Goal: Information Seeking & Learning: Compare options

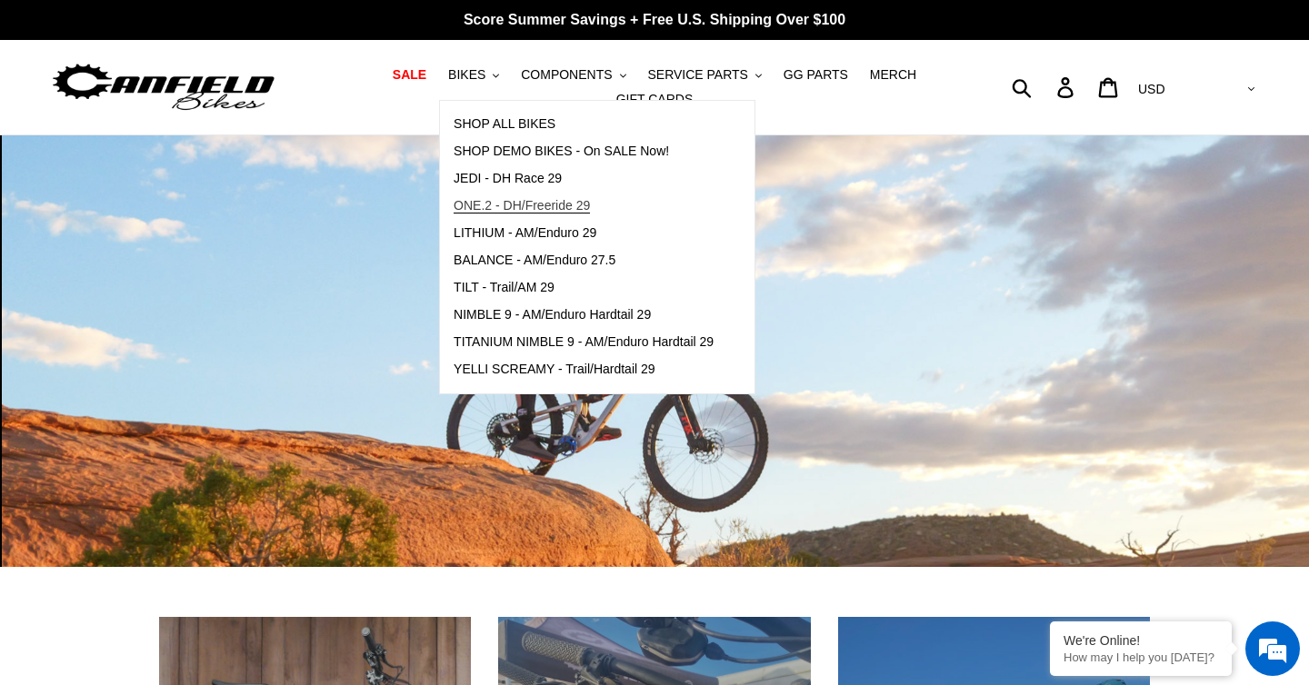
click at [513, 204] on span "ONE.2 - DH/Freeride 29" at bounding box center [522, 205] width 136 height 15
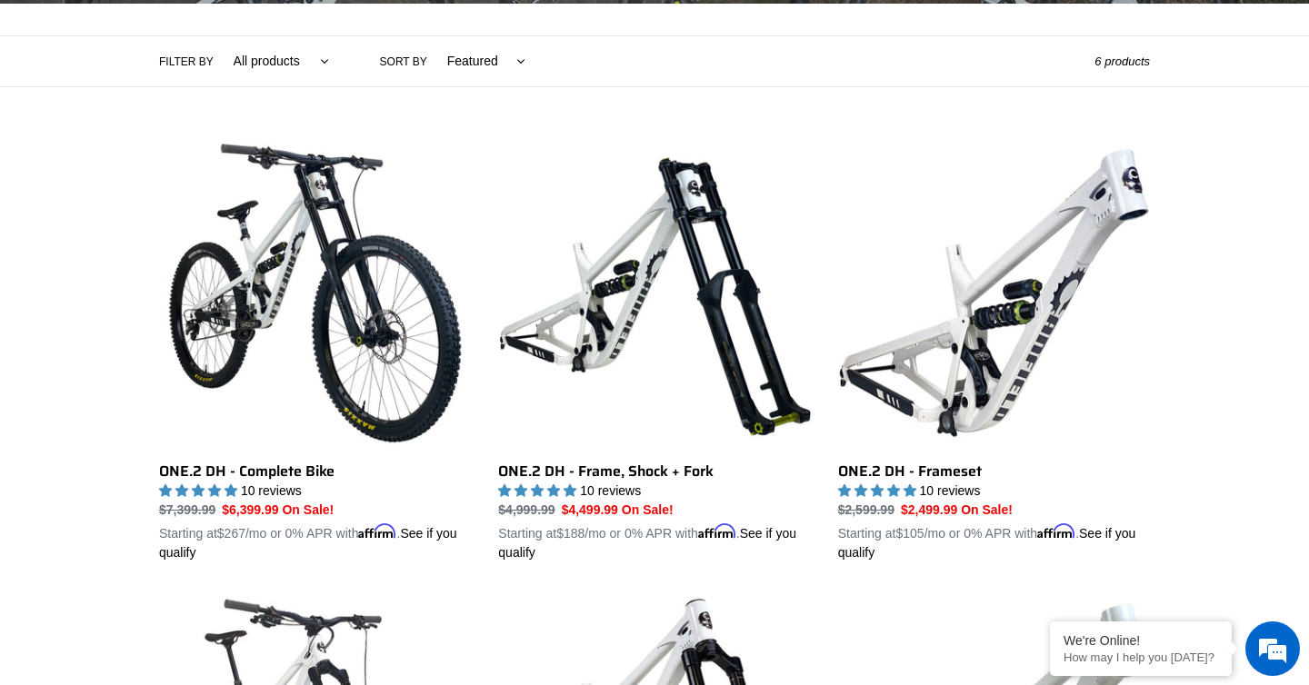
scroll to position [405, 0]
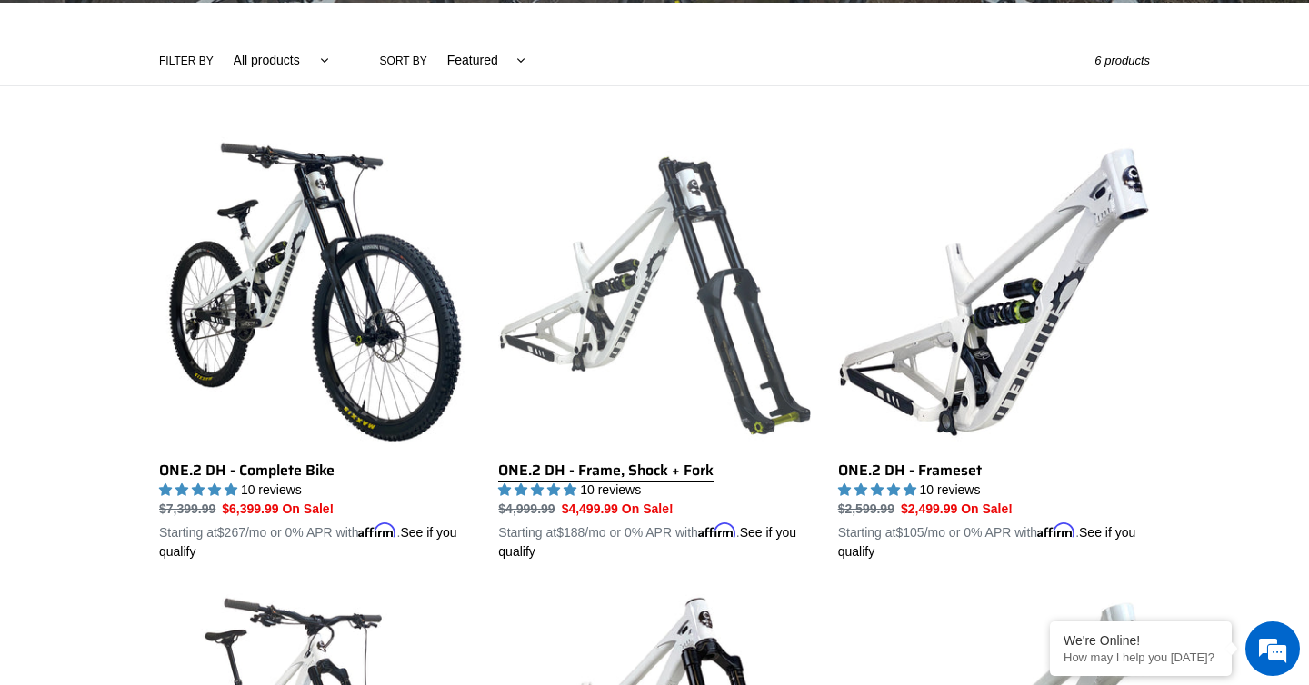
click at [592, 340] on link "ONE.2 DH - Frame, Shock + Fork" at bounding box center [654, 348] width 312 height 425
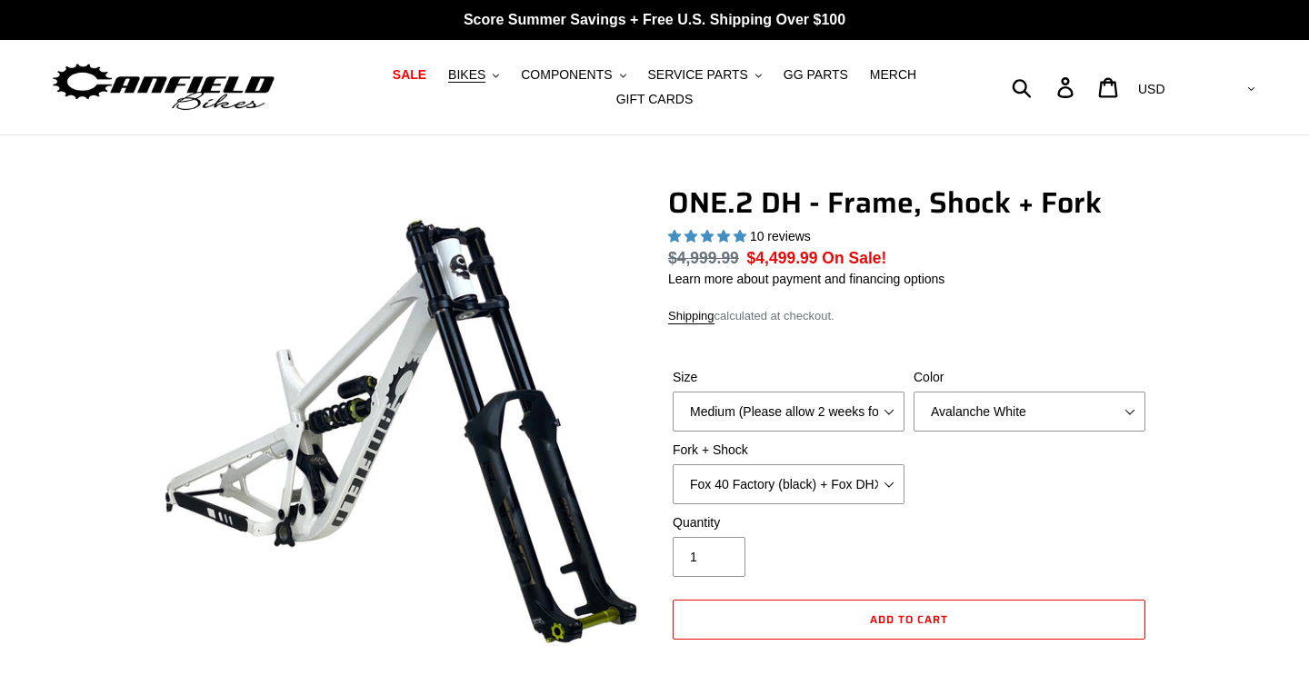
scroll to position [3, 0]
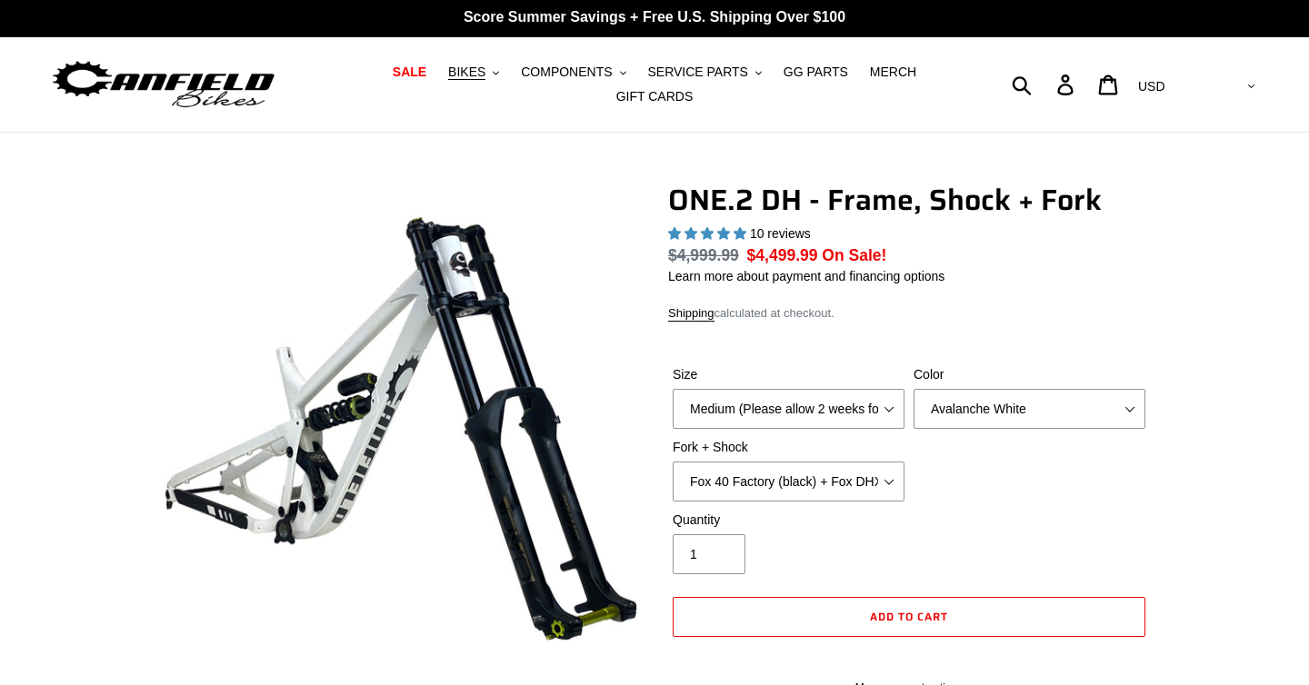
select select "highest-rating"
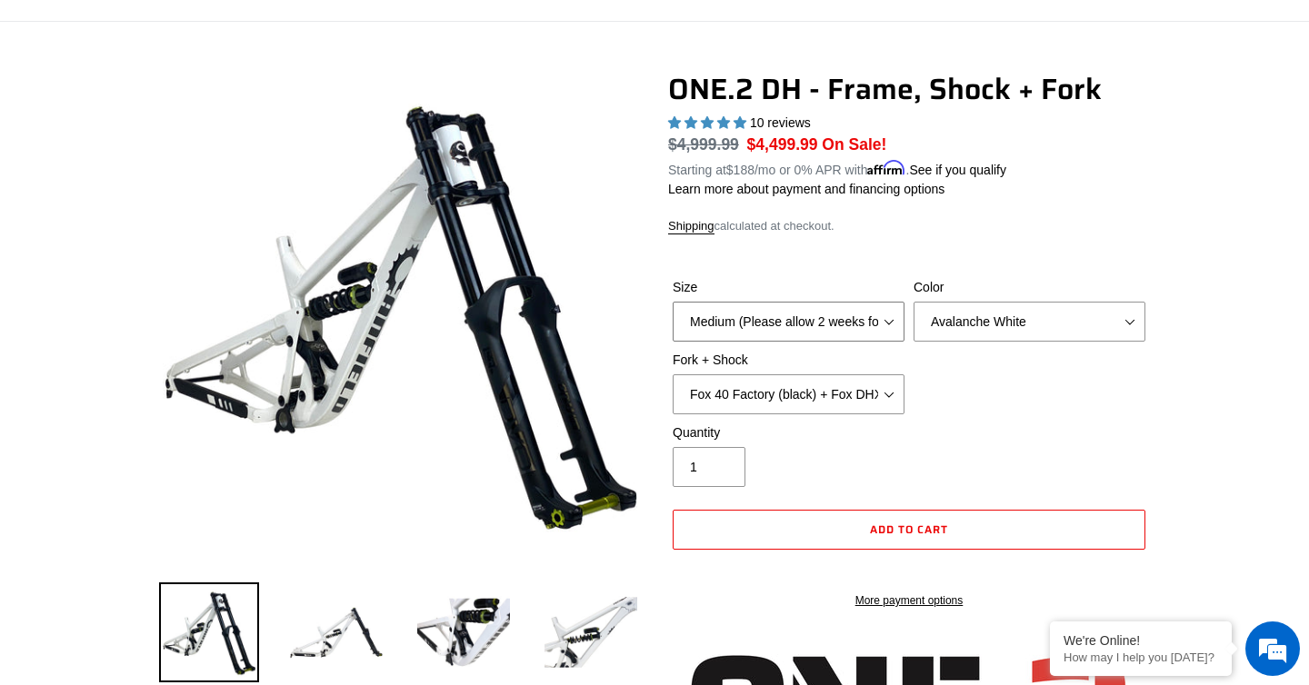
click at [775, 321] on select "Medium (Please allow 2 weeks for delivery) Large (Sold Out)" at bounding box center [789, 322] width 232 height 40
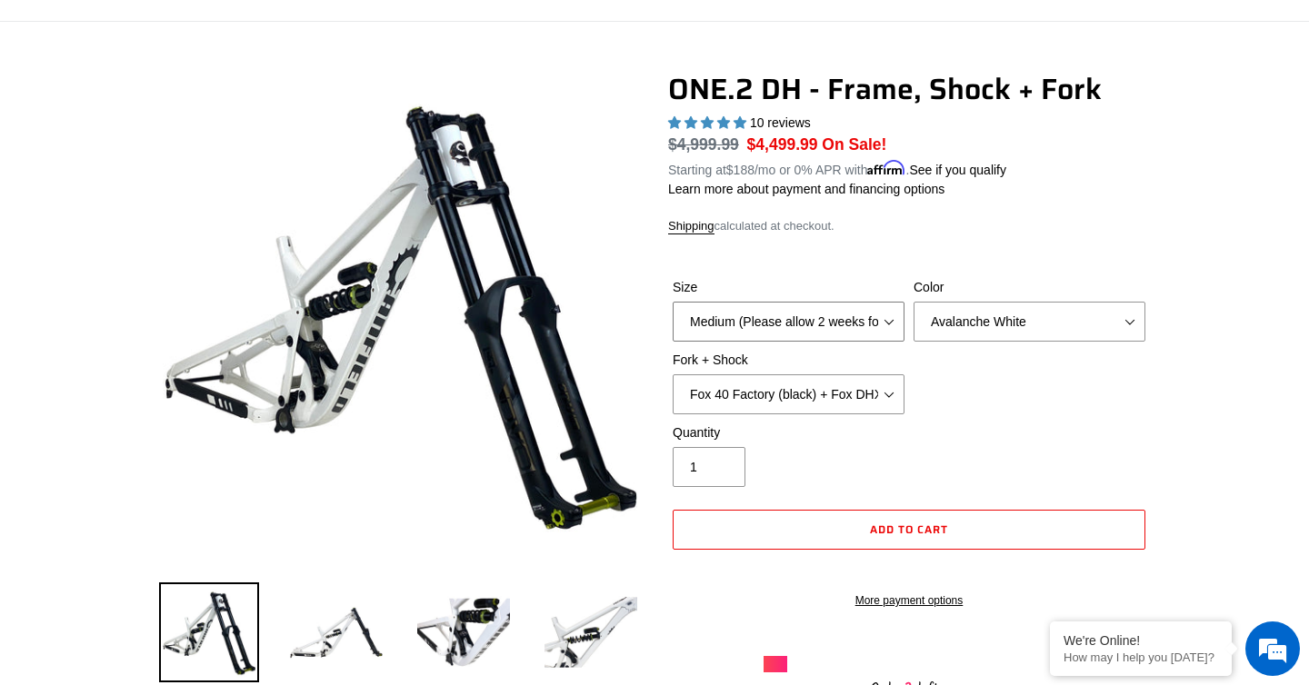
select select "Large (Sold Out)"
click at [673, 302] on select "Medium (Please allow 2 weeks for delivery) Large (Sold Out)" at bounding box center [789, 322] width 232 height 40
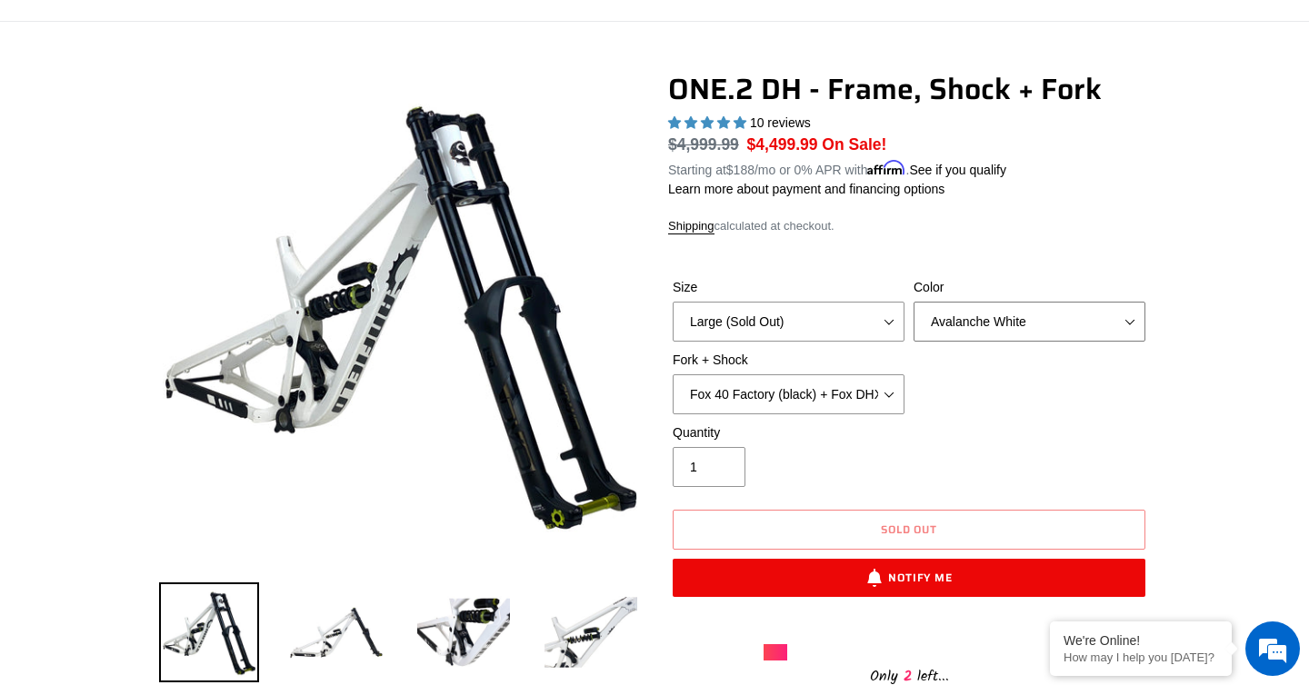
click at [950, 324] on select "Avalanche White Bentonite Grey" at bounding box center [1029, 322] width 232 height 40
click at [913, 302] on select "Avalanche White Bentonite Grey" at bounding box center [1029, 322] width 232 height 40
click at [950, 324] on select "Avalanche White Bentonite Grey" at bounding box center [1029, 322] width 232 height 40
select select "Bentonite Grey"
click at [913, 302] on select "Avalanche White Bentonite Grey" at bounding box center [1029, 322] width 232 height 40
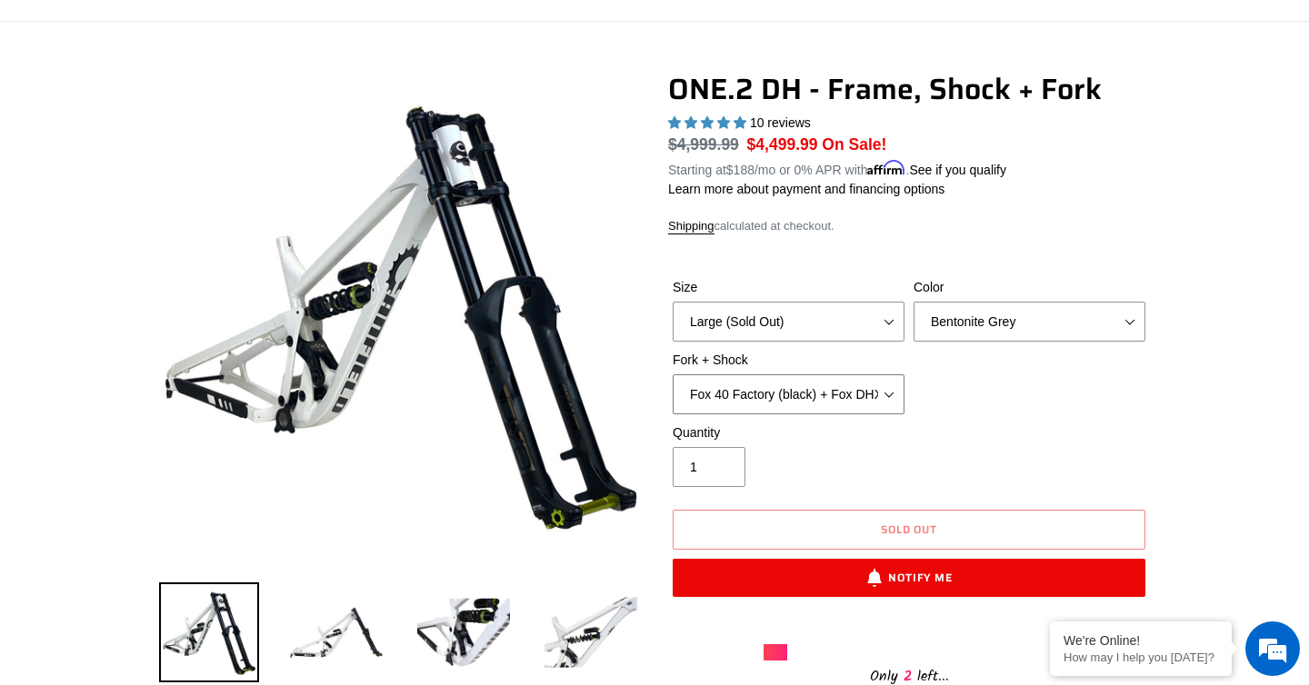
click at [793, 394] on select "Fox 40 Factory (black) + Fox DHX2 250x75 Fox 40 Factory (orange) + Fox DHX2 250…" at bounding box center [789, 394] width 232 height 40
select select "RockShox BoXXer Ultimate 35mm (red) + RockShox Vivid DH Coil"
click at [673, 374] on select "Fox 40 Factory (black) + Fox DHX2 250x75 Fox 40 Factory (orange) + Fox DHX2 250…" at bounding box center [789, 394] width 232 height 40
click at [800, 388] on select "Fox 40 Factory (black) + Fox DHX2 250x75 Fox 40 Factory (orange) + Fox DHX2 250…" at bounding box center [789, 394] width 232 height 40
click at [673, 374] on select "Fox 40 Factory (black) + Fox DHX2 250x75 Fox 40 Factory (orange) + Fox DHX2 250…" at bounding box center [789, 394] width 232 height 40
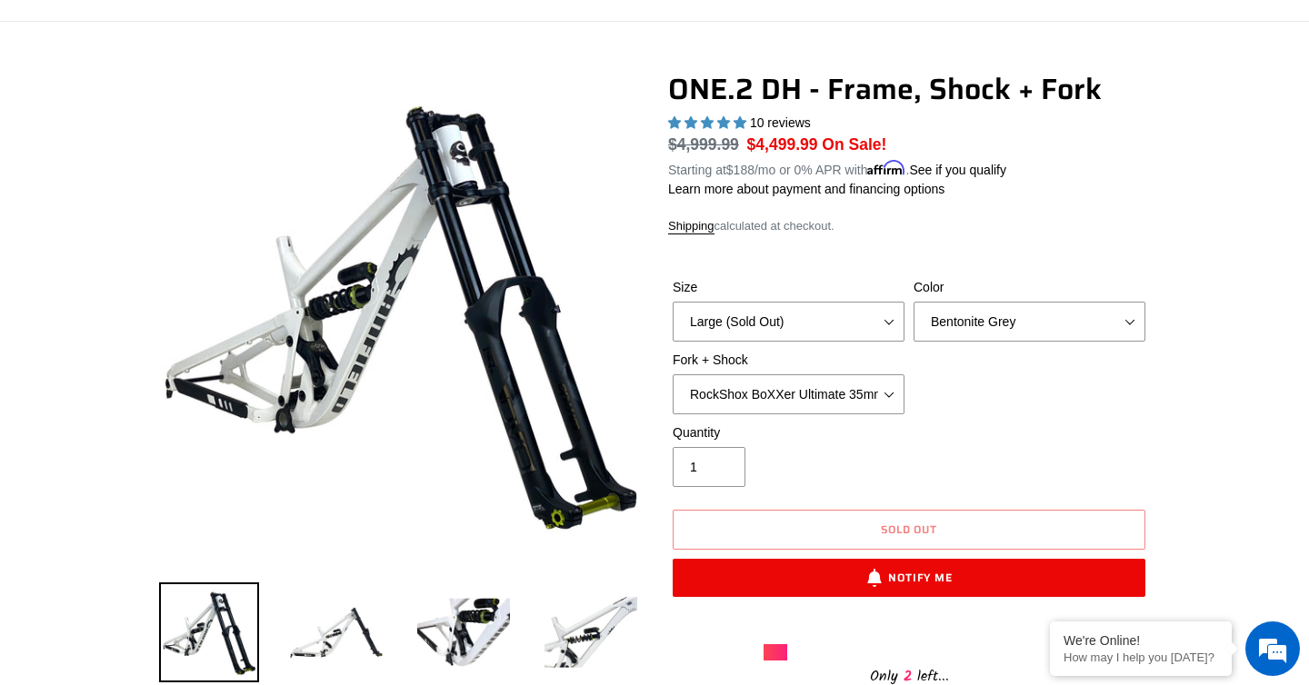
click at [830, 467] on div "Quantity 1" at bounding box center [788, 456] width 241 height 64
click at [567, 637] on img at bounding box center [591, 633] width 100 height 100
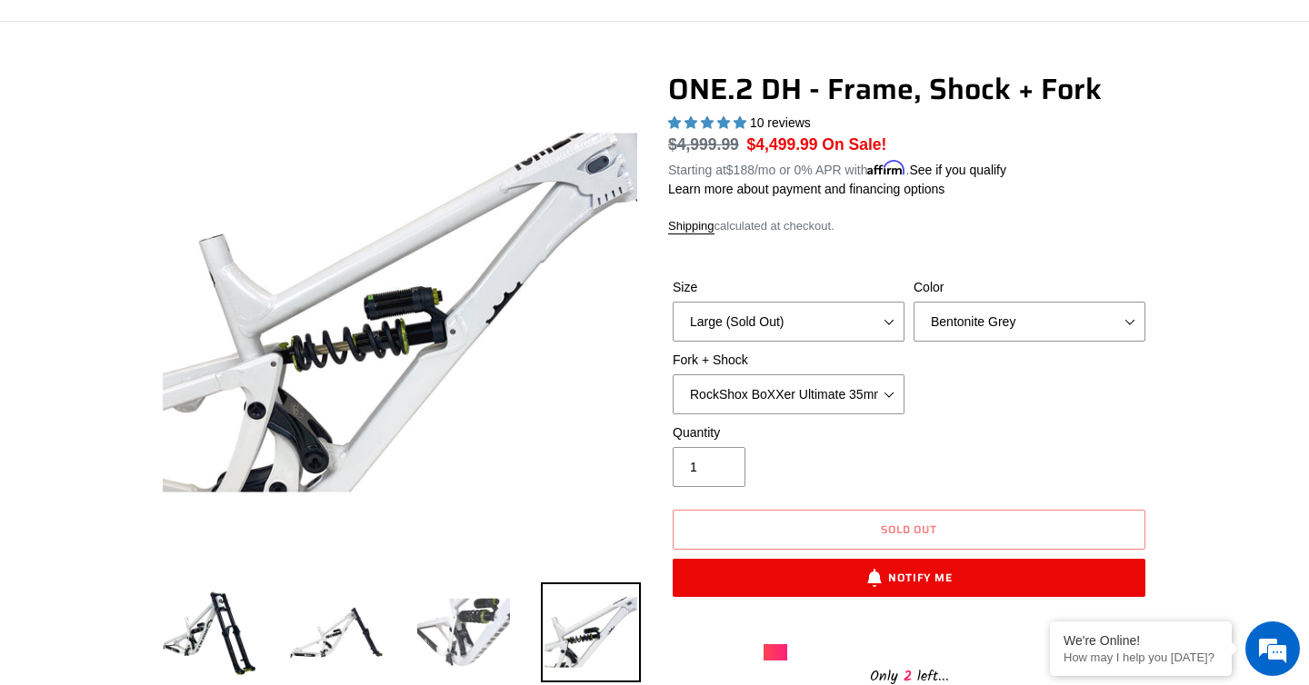
click at [472, 638] on img at bounding box center [464, 633] width 100 height 100
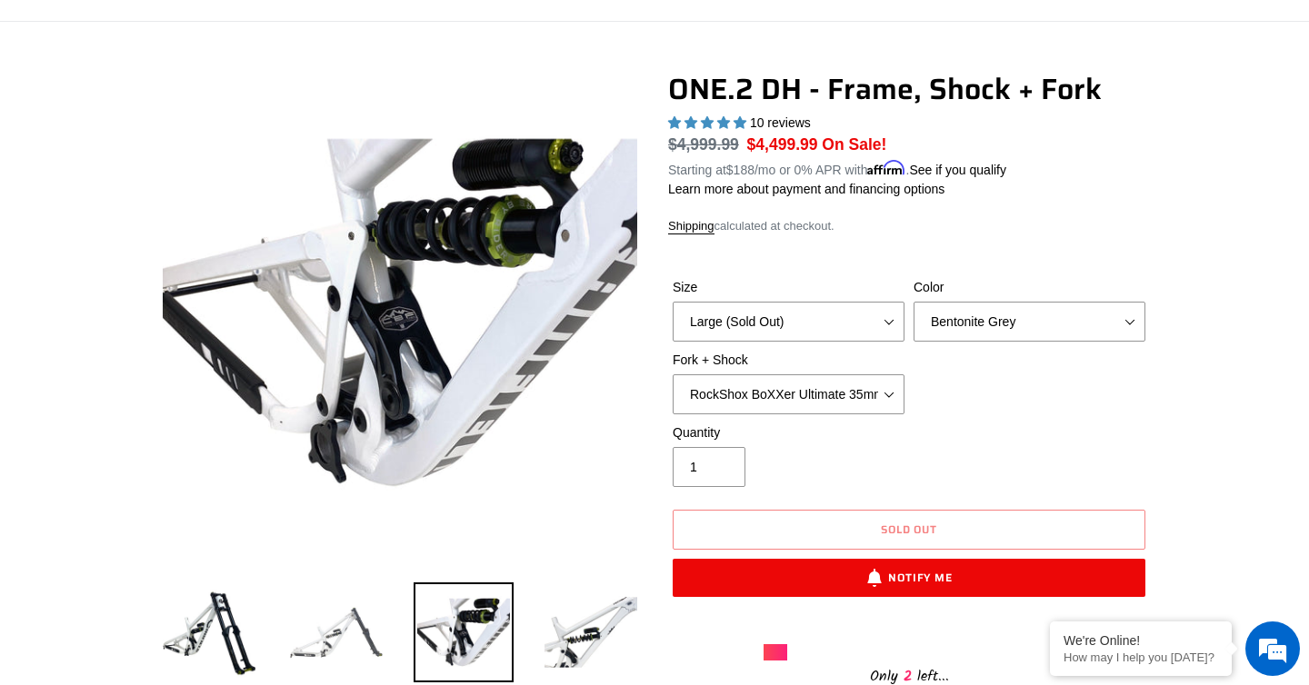
click at [348, 642] on img at bounding box center [336, 633] width 100 height 100
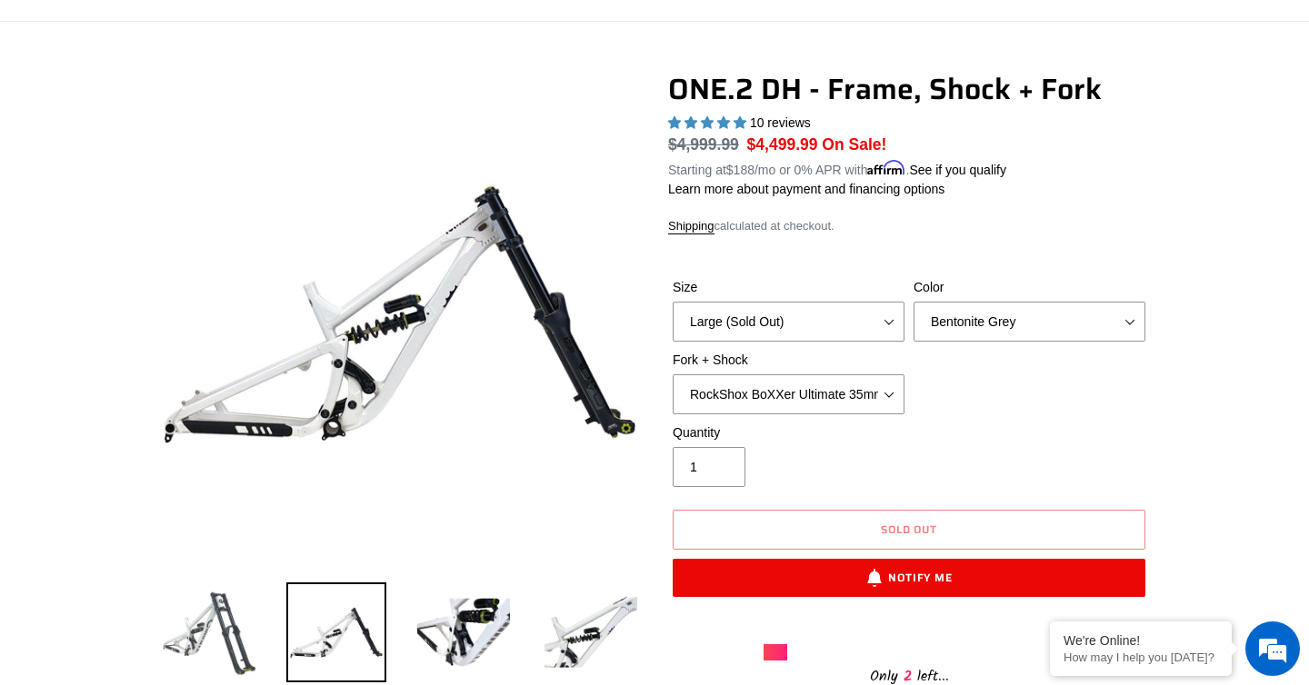
click at [249, 635] on img at bounding box center [209, 633] width 100 height 100
select select "Avalanche White"
select select "Fox 40 Factory (orange) + Fox DHX2 250x75"
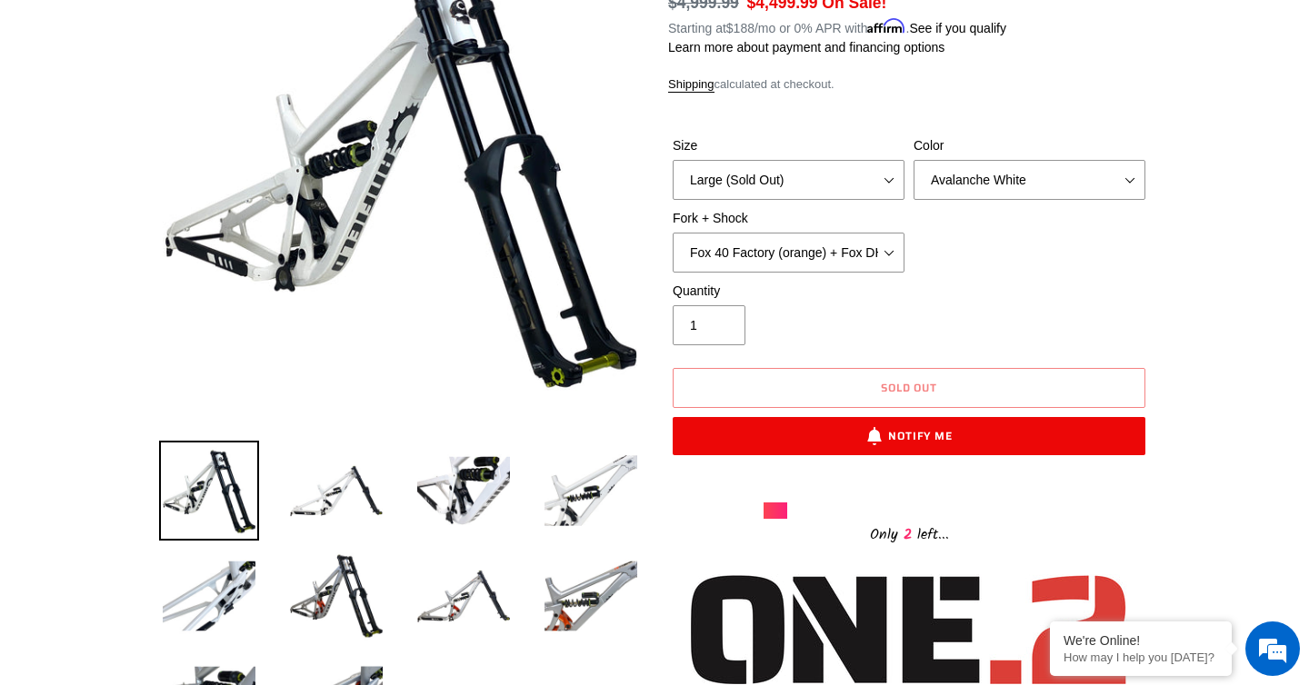
scroll to position [311, 0]
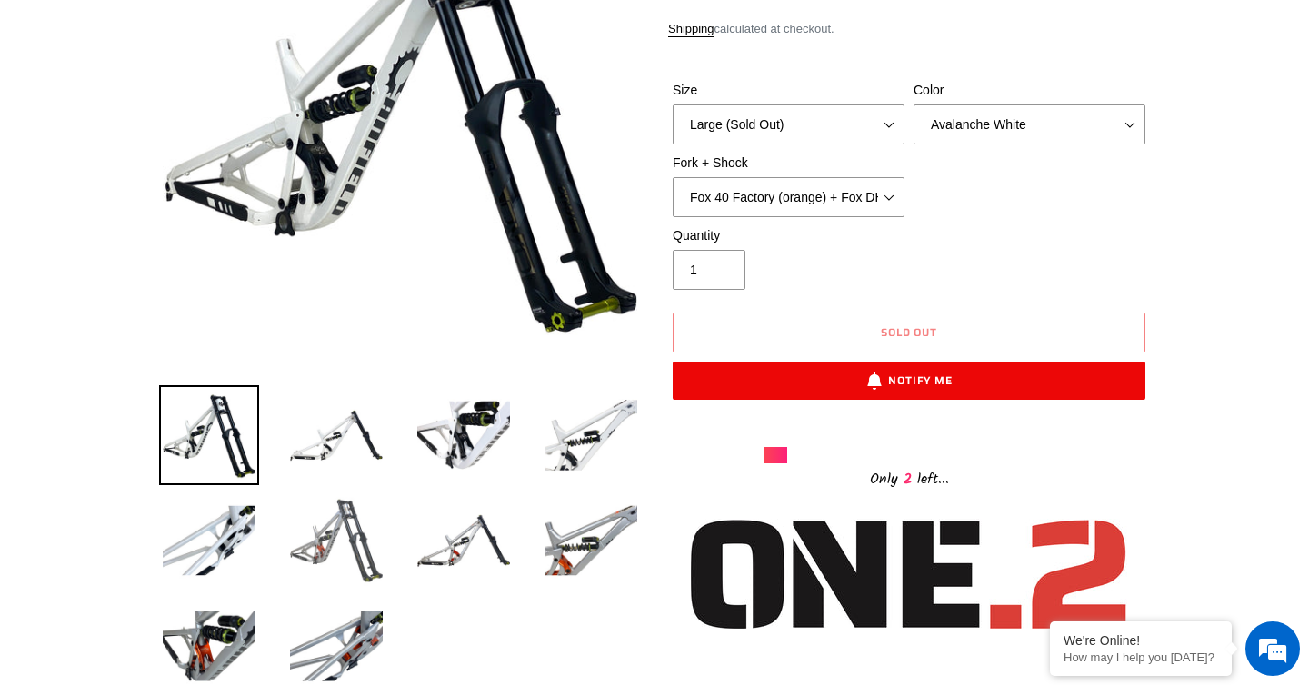
click at [339, 554] on img at bounding box center [336, 541] width 100 height 100
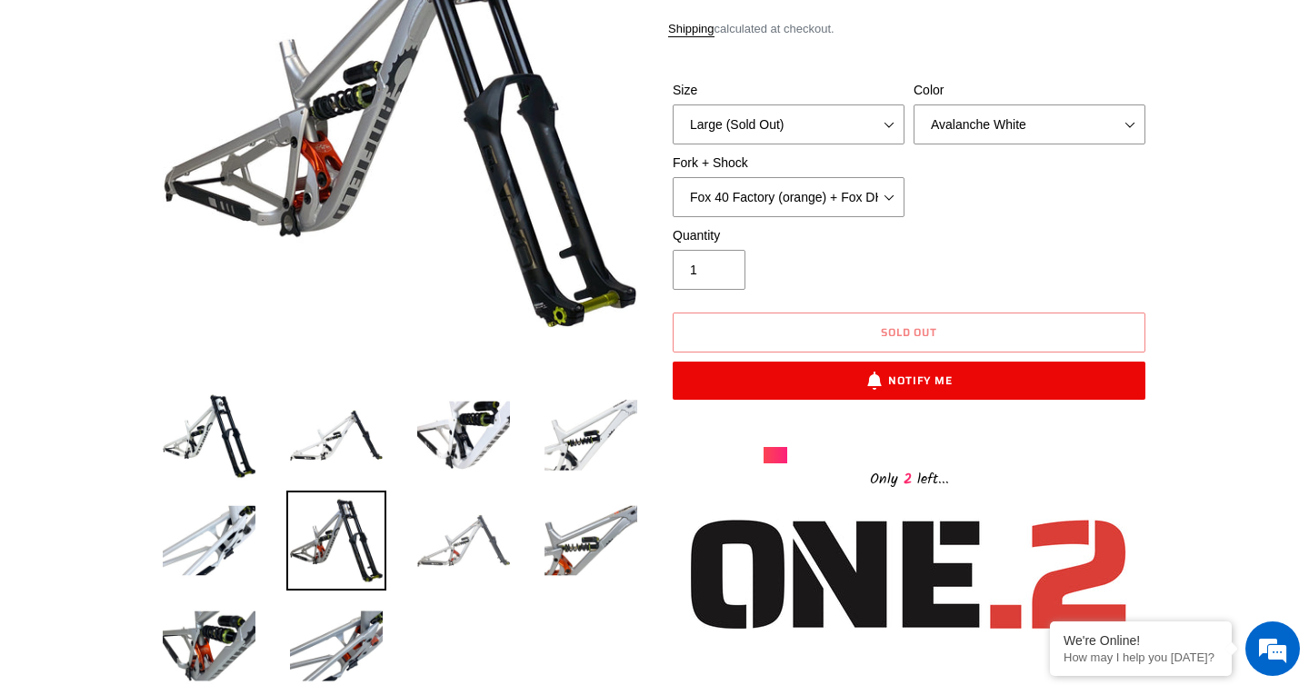
click at [449, 542] on img at bounding box center [464, 541] width 100 height 100
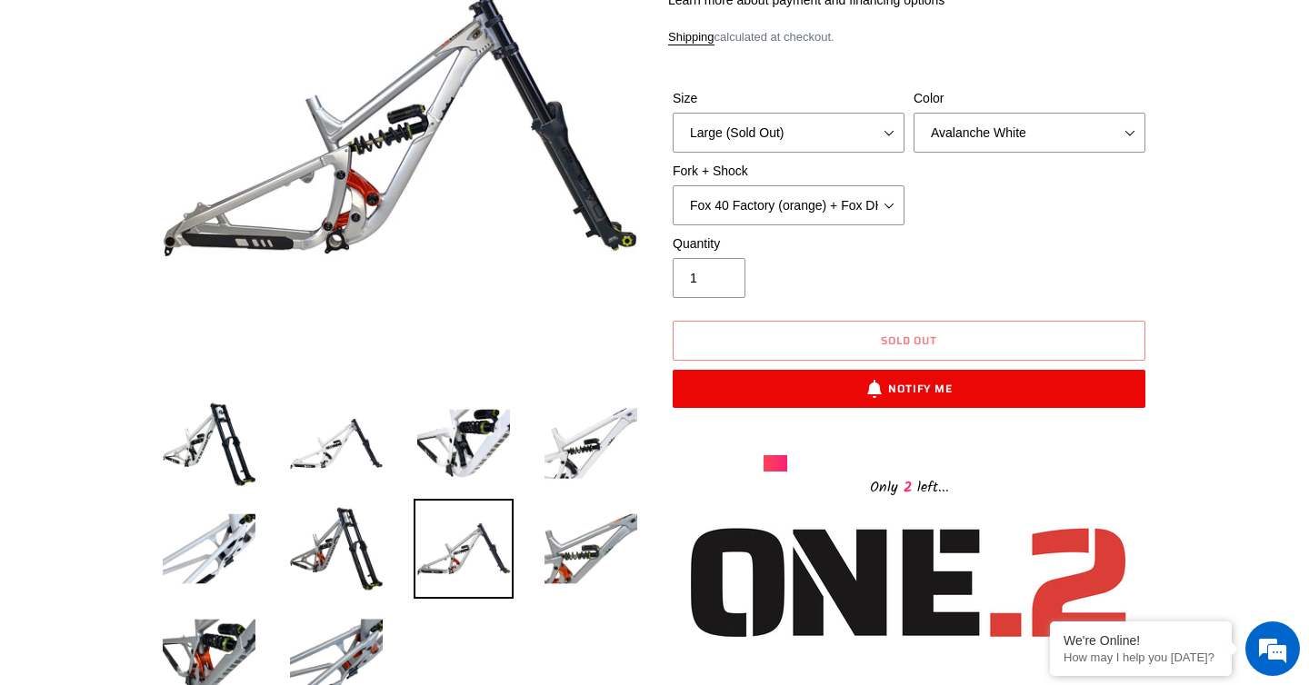
scroll to position [305, 0]
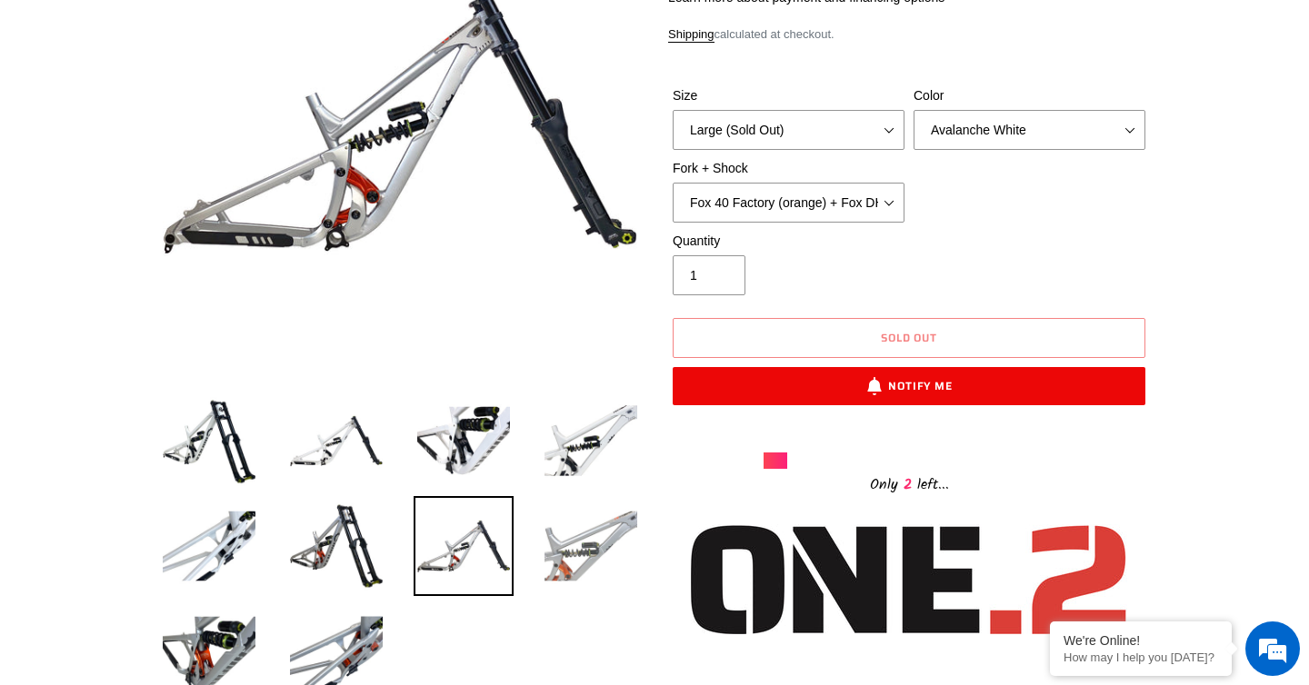
click at [603, 563] on img at bounding box center [591, 546] width 100 height 100
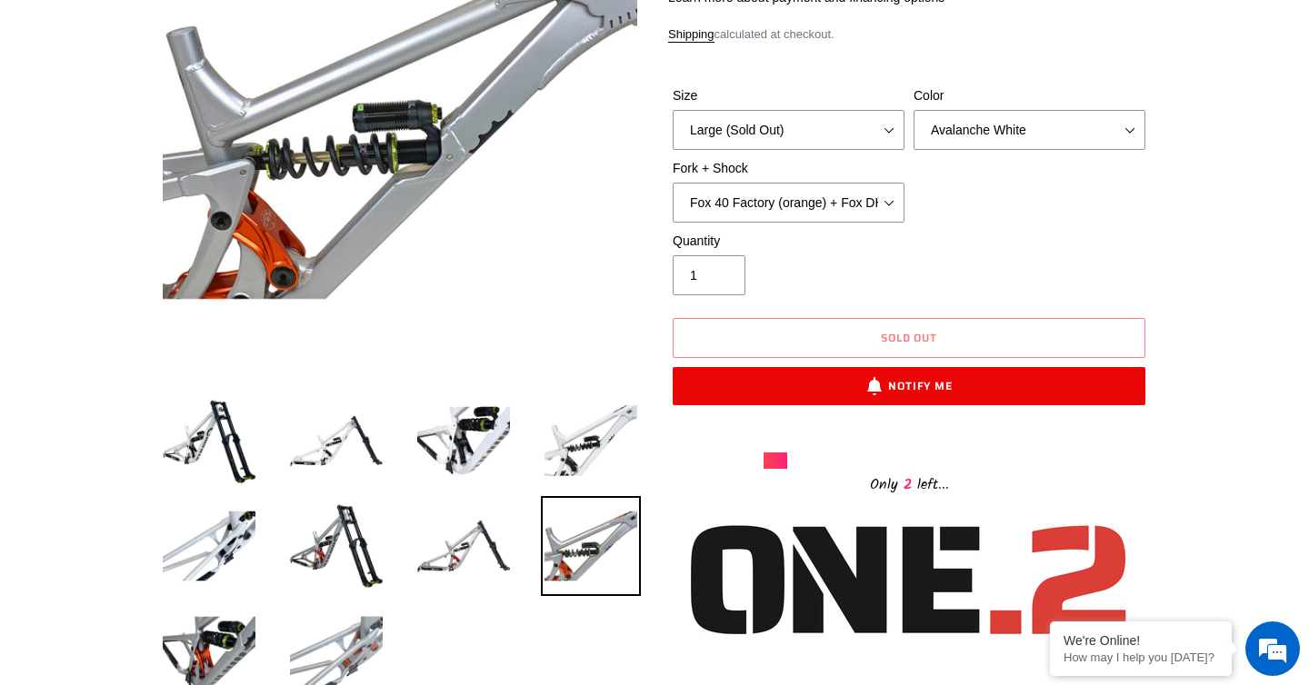
click at [351, 630] on img at bounding box center [336, 652] width 100 height 100
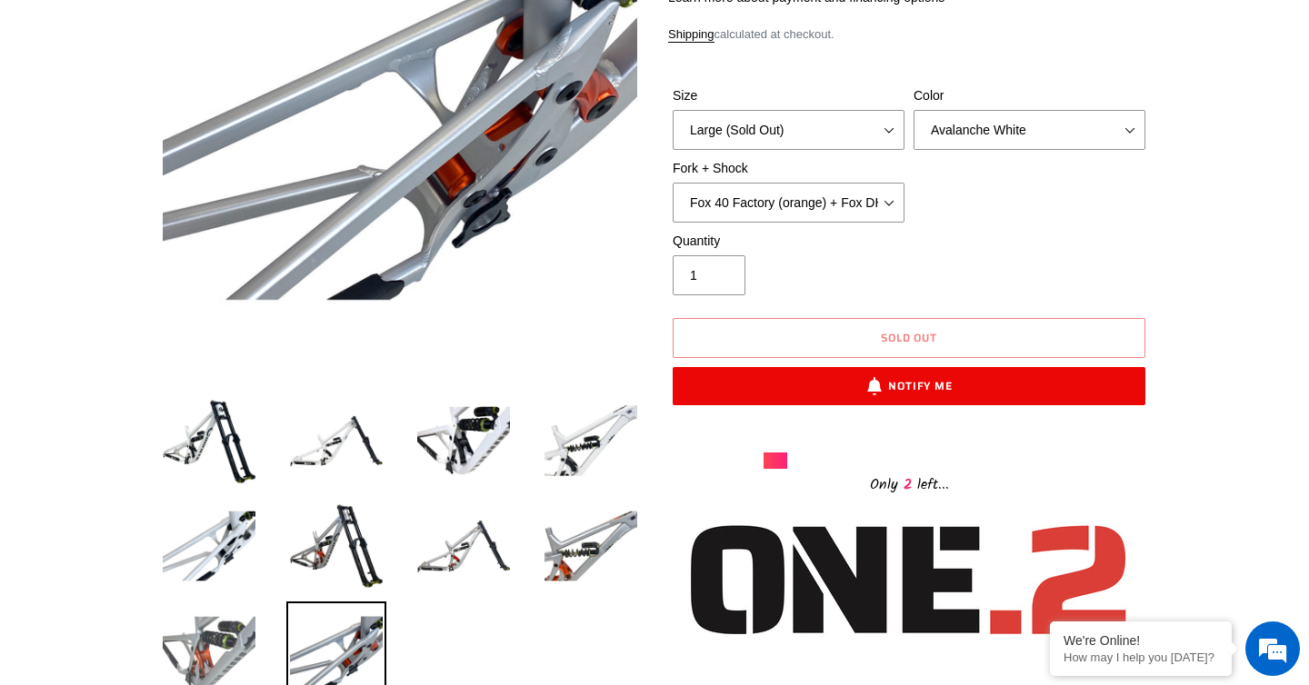
click at [168, 631] on img at bounding box center [209, 652] width 100 height 100
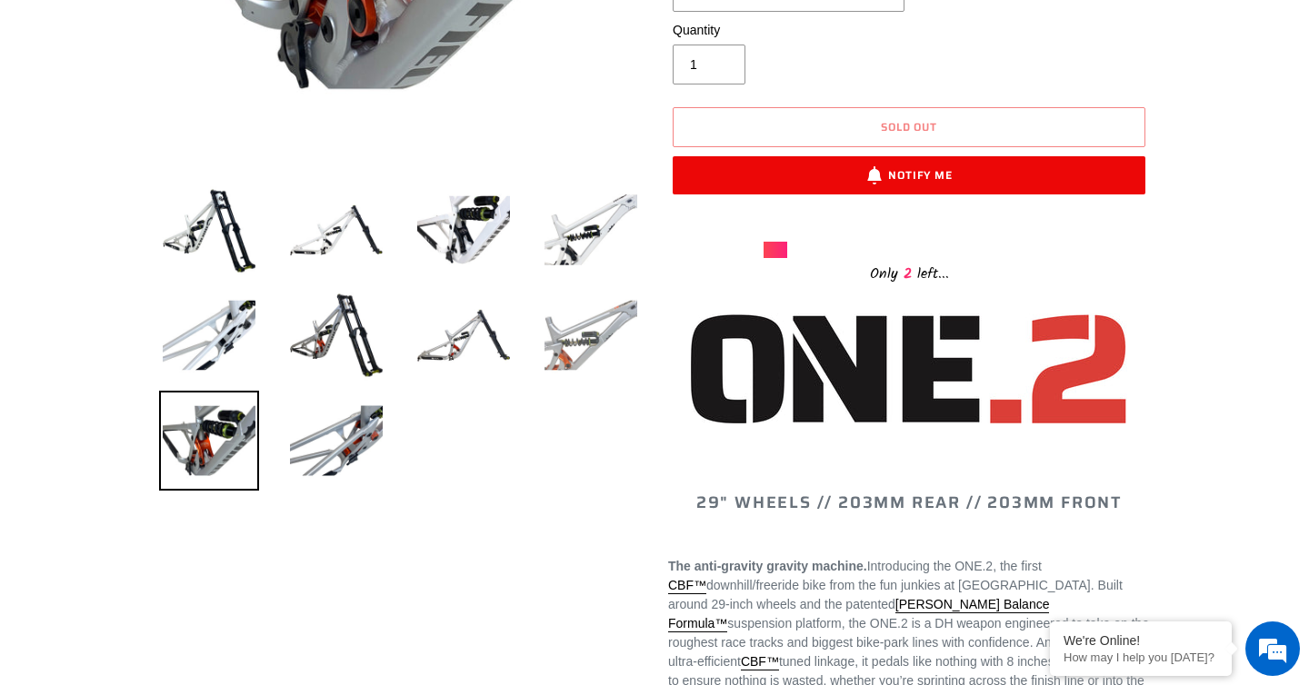
scroll to position [0, 0]
